Goal: Task Accomplishment & Management: Use online tool/utility

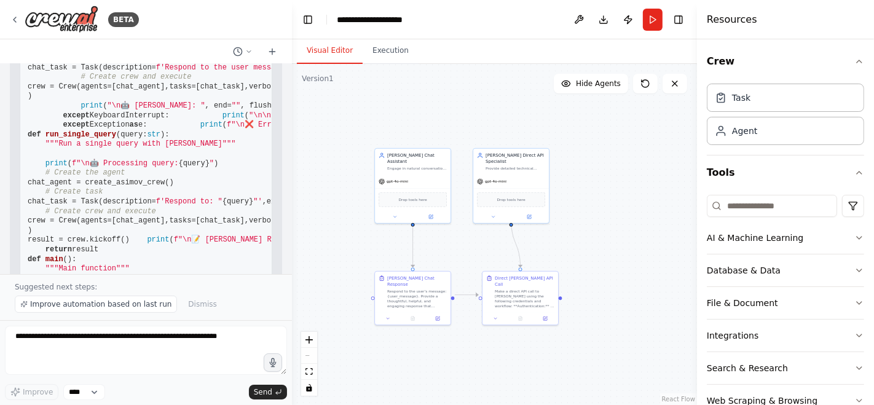
scroll to position [9051, 0]
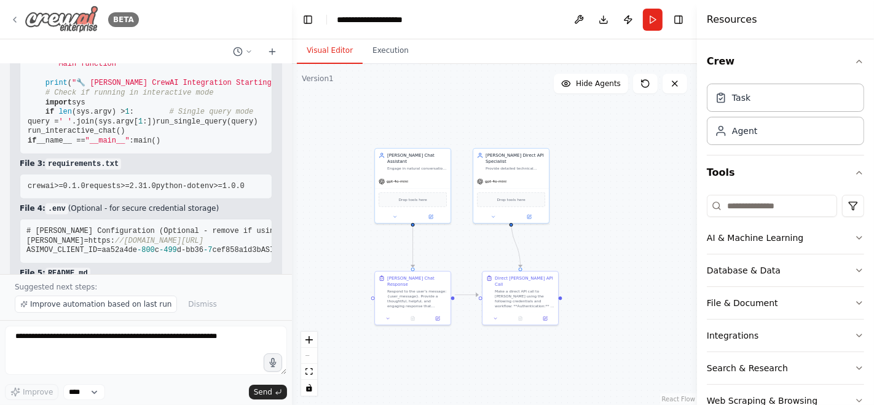
click at [70, 18] on img at bounding box center [62, 20] width 74 height 28
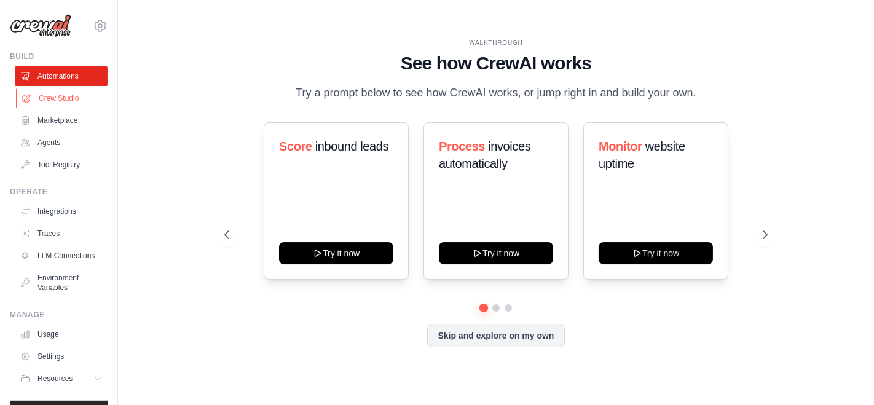
click at [58, 101] on link "Crew Studio" at bounding box center [62, 99] width 93 height 20
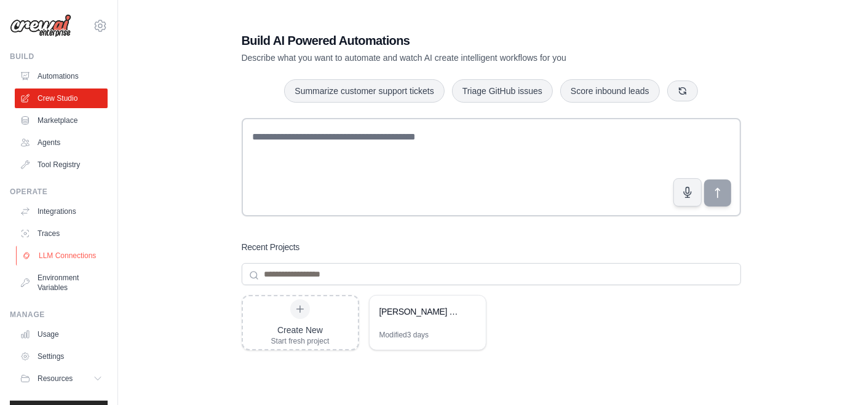
click at [61, 253] on link "LLM Connections" at bounding box center [62, 256] width 93 height 20
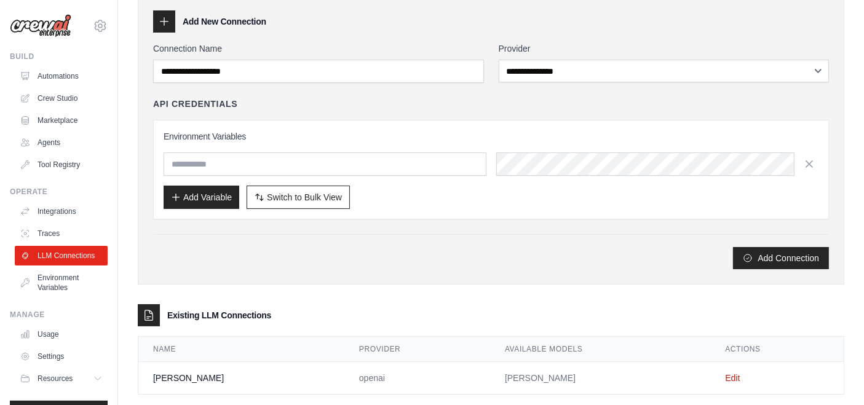
scroll to position [73, 0]
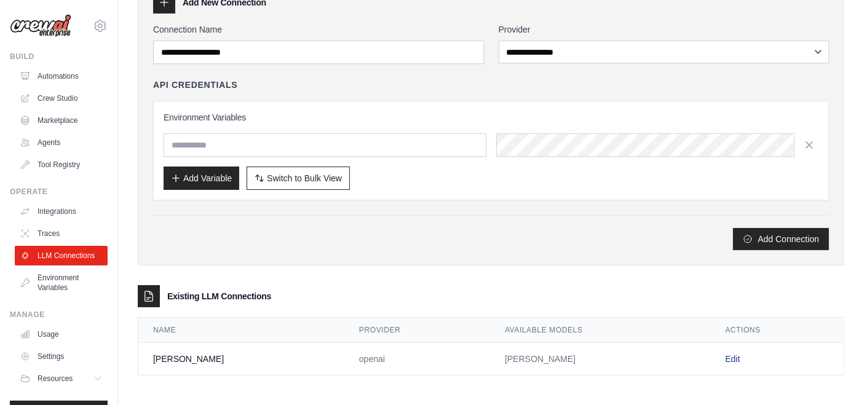
click at [725, 355] on link "Edit" at bounding box center [732, 359] width 15 height 10
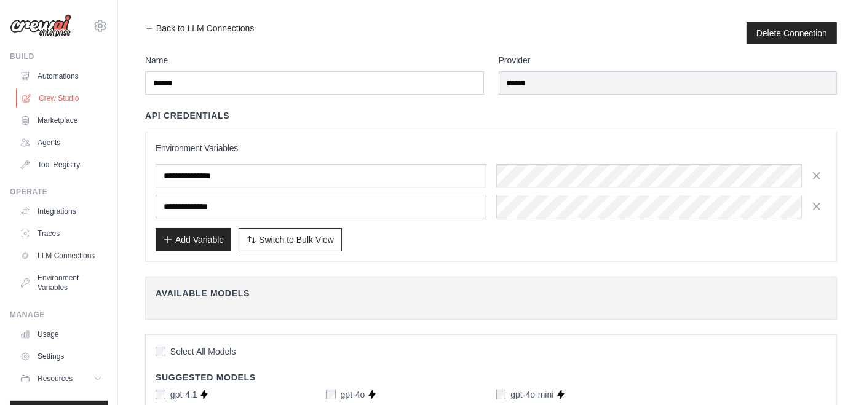
click at [53, 94] on link "Crew Studio" at bounding box center [62, 99] width 93 height 20
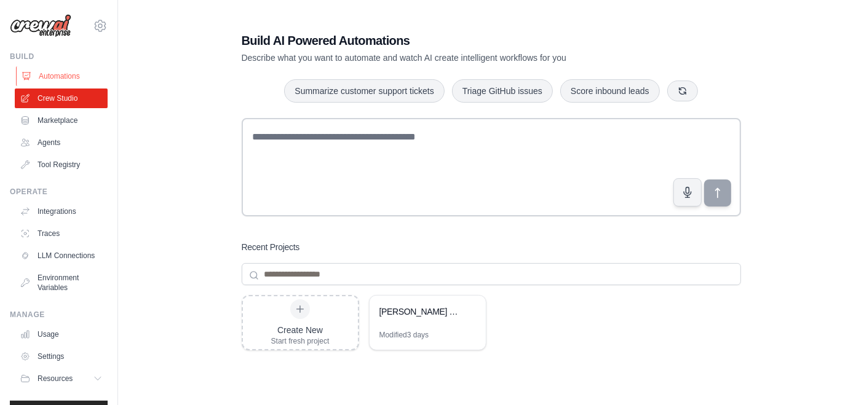
click at [60, 74] on link "Automations" at bounding box center [62, 76] width 93 height 20
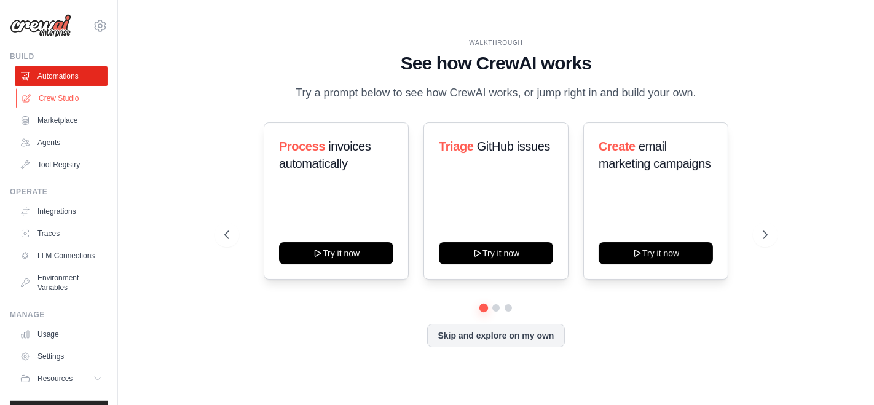
click at [58, 92] on link "Crew Studio" at bounding box center [62, 99] width 93 height 20
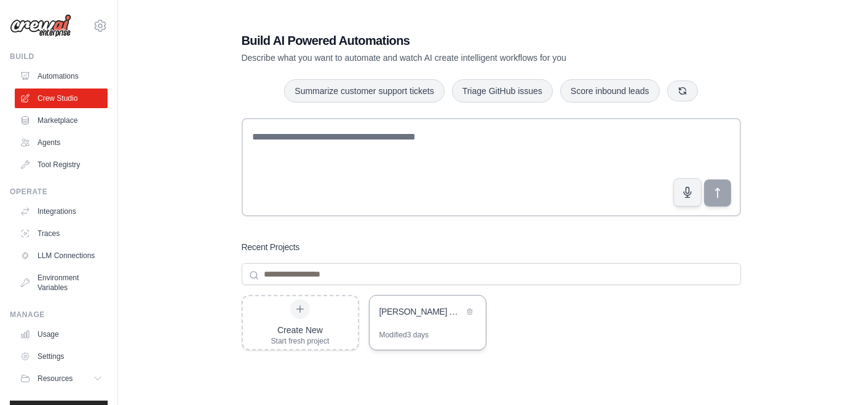
click at [416, 329] on div "[PERSON_NAME] Chat Assistant" at bounding box center [427, 313] width 116 height 34
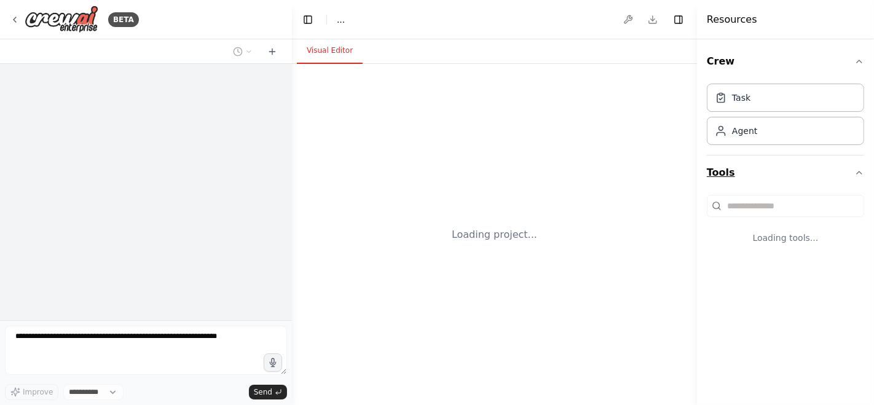
select select "****"
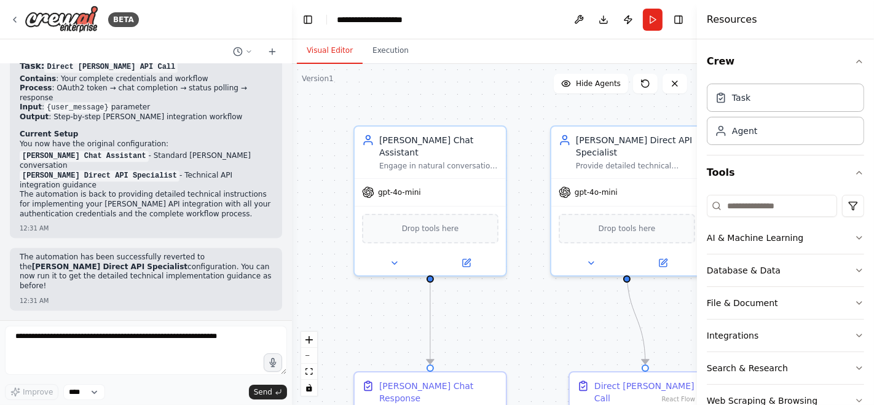
scroll to position [14888, 0]
